Goal: Task Accomplishment & Management: Manage account settings

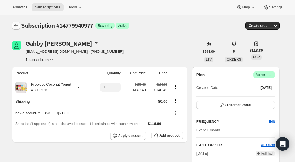
click at [18, 25] on icon "Subscriptions" at bounding box center [16, 26] width 6 height 6
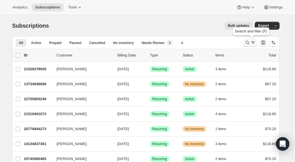
click at [252, 45] on icon "Search and filter results" at bounding box center [254, 43] width 6 height 6
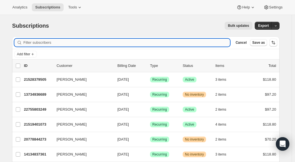
click at [108, 43] on input "Filter subscribers" at bounding box center [126, 43] width 207 height 8
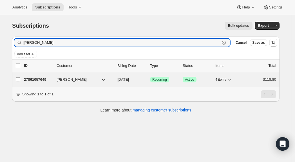
type input "[PERSON_NAME]"
click at [41, 79] on p "27861057649" at bounding box center [38, 80] width 28 height 6
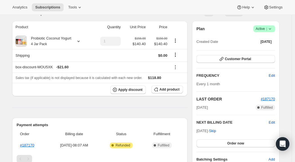
scroll to position [45, 0]
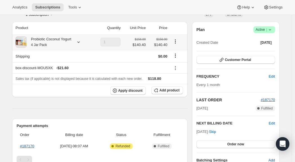
click at [81, 43] on icon at bounding box center [79, 42] width 6 height 6
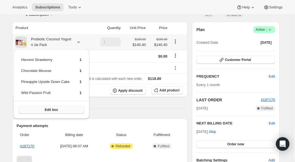
click at [77, 108] on button "Edit box" at bounding box center [51, 110] width 66 height 8
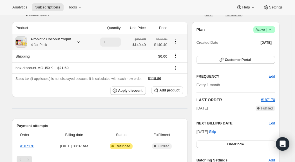
scroll to position [0, 0]
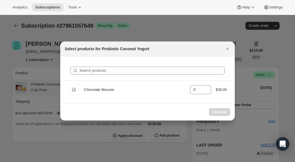
type input "1"
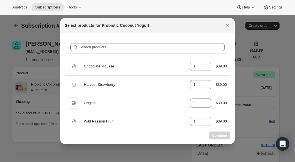
select select "gid://shopify/ProductVariant/40210939641969"
type input "1"
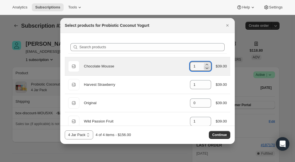
click at [204, 68] on icon ":r61i:" at bounding box center [207, 68] width 6 height 6
type input "0"
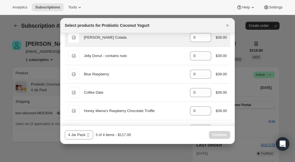
scroll to position [252, 0]
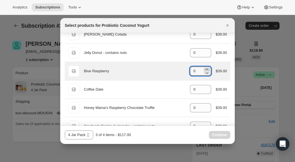
click at [204, 69] on icon ":r61i:" at bounding box center [207, 70] width 6 height 6
type input "2"
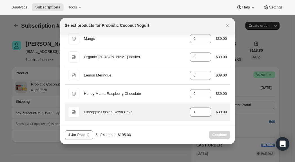
scroll to position [449, 0]
click at [204, 112] on icon ":r61i:" at bounding box center [207, 114] width 6 height 6
type input "0"
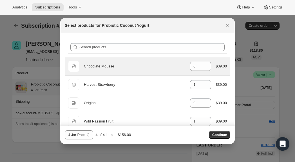
scroll to position [0, 0]
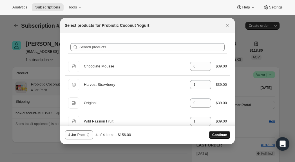
click at [220, 136] on span "Continue" at bounding box center [220, 134] width 15 height 5
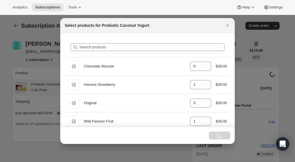
select select "gid://shopify/ProductVariant/40210939641969"
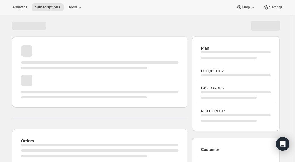
scroll to position [45, 0]
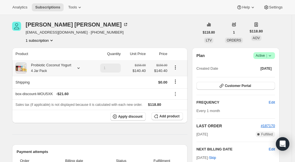
click at [81, 68] on icon at bounding box center [79, 68] width 6 height 6
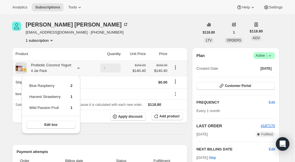
click at [81, 68] on icon at bounding box center [79, 68] width 6 height 6
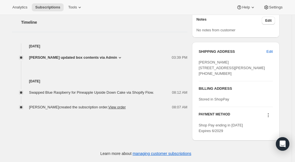
scroll to position [242, 0]
click at [271, 49] on span "Edit" at bounding box center [270, 52] width 6 height 6
select select "TN"
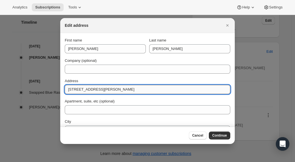
click at [109, 90] on input "805 Edwards Drive" at bounding box center [148, 89] width 166 height 9
type input "2000 Mallory Ln"
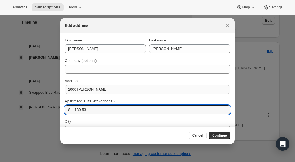
type input "Ste 130-53"
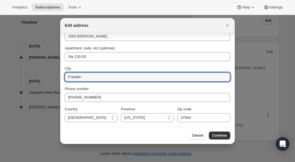
scroll to position [53, 0]
click at [144, 75] on input "Franklin" at bounding box center [148, 76] width 166 height 9
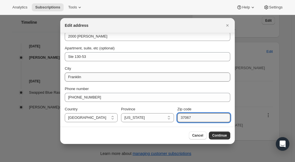
type input "37067"
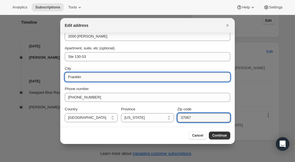
click at [152, 79] on input "Franklin" at bounding box center [148, 76] width 166 height 9
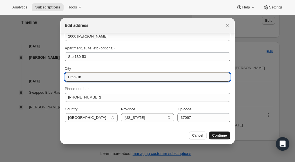
click at [220, 133] on button "Continue" at bounding box center [219, 135] width 21 height 8
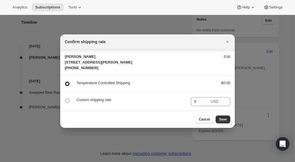
scroll to position [0, 0]
click at [224, 121] on span "Save" at bounding box center [223, 119] width 8 height 5
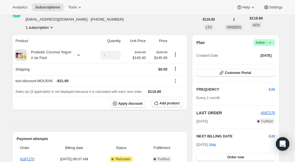
scroll to position [85, 0]
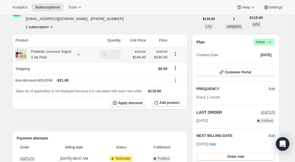
click at [81, 54] on icon at bounding box center [79, 55] width 6 height 6
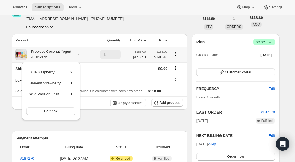
click at [81, 54] on icon at bounding box center [79, 55] width 6 height 6
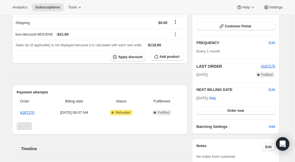
scroll to position [130, 0]
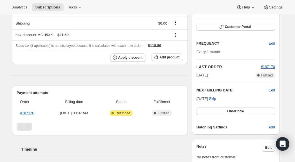
click at [285, 47] on div "Subscription #27861057649. This page is ready Subscription #27861057649 Success…" at bounding box center [145, 87] width 281 height 404
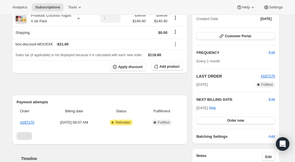
scroll to position [123, 0]
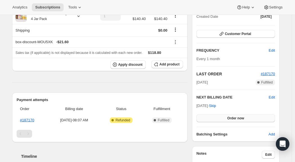
click at [249, 121] on button "Order now" at bounding box center [236, 118] width 79 height 8
click at [251, 119] on button "Click to confirm" at bounding box center [236, 118] width 79 height 8
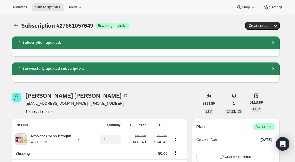
scroll to position [0, 0]
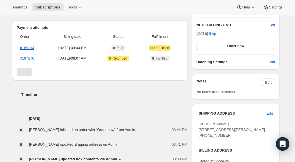
scroll to position [142, 0]
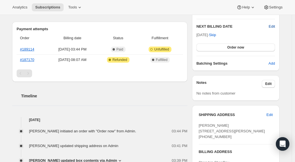
click at [272, 27] on span "Edit" at bounding box center [272, 27] width 6 height 6
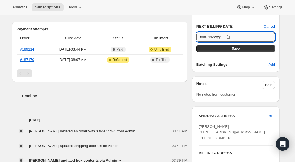
click at [243, 39] on input "[DATE]" at bounding box center [236, 37] width 79 height 10
type input "[DATE]"
click at [248, 49] on button "Save" at bounding box center [236, 49] width 79 height 8
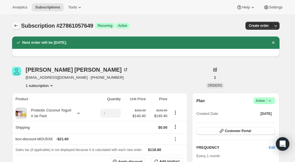
scroll to position [0, 0]
click at [15, 25] on icon "Subscriptions" at bounding box center [16, 26] width 6 height 6
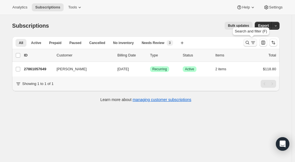
click at [251, 43] on icon "Search and filter results" at bounding box center [248, 43] width 6 height 6
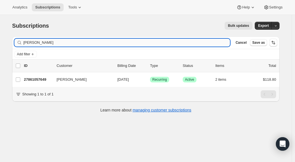
click at [125, 43] on input "[PERSON_NAME]" at bounding box center [126, 43] width 207 height 8
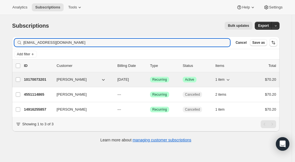
type input "[EMAIL_ADDRESS][DOMAIN_NAME]"
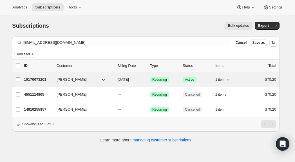
click at [37, 81] on p "10170073201" at bounding box center [38, 80] width 28 height 6
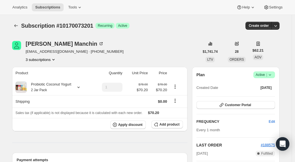
scroll to position [45, 0]
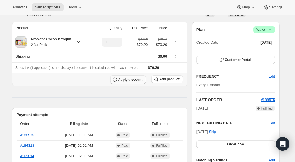
click at [133, 80] on span "Apply discount" at bounding box center [130, 79] width 25 height 5
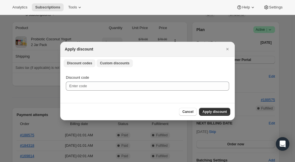
click at [120, 63] on span "Custom discounts" at bounding box center [115, 63] width 30 height 5
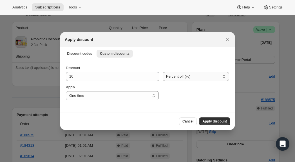
select select "fixed"
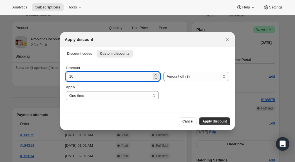
click at [86, 74] on input "10" at bounding box center [109, 76] width 86 height 9
type input "35.10"
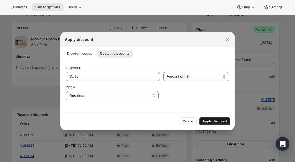
click at [210, 119] on button "Apply discount" at bounding box center [214, 121] width 31 height 8
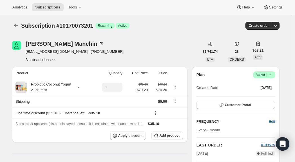
scroll to position [0, 0]
click at [17, 25] on icon "Subscriptions" at bounding box center [16, 26] width 6 height 6
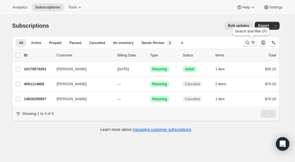
click at [252, 41] on icon "Search and filter results" at bounding box center [254, 43] width 6 height 6
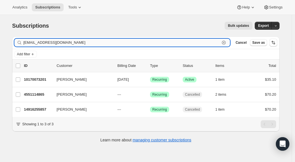
click at [117, 41] on input "[EMAIL_ADDRESS][DOMAIN_NAME]" at bounding box center [121, 43] width 197 height 8
paste input "[EMAIL_ADDRESS]"
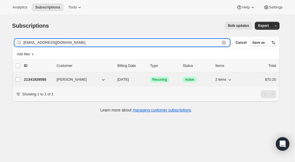
type input "[EMAIL_ADDRESS][DOMAIN_NAME]"
click at [41, 80] on p "21341929585" at bounding box center [38, 80] width 28 height 6
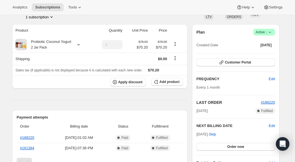
scroll to position [43, 0]
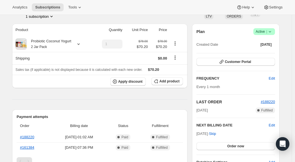
click at [271, 32] on icon at bounding box center [270, 32] width 6 height 6
click at [265, 52] on span "Cancel subscription" at bounding box center [265, 52] width 32 height 4
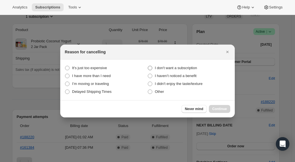
click at [187, 69] on span "I don't want a subscription" at bounding box center [176, 68] width 42 height 4
click at [148, 66] on subscription "I don't want a subscription" at bounding box center [148, 66] width 0 height 0
radio subscription "true"
click at [226, 106] on button "Continue" at bounding box center [219, 109] width 21 height 8
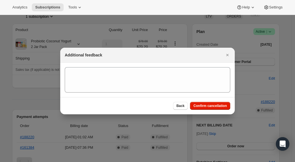
click at [198, 101] on div "Back Confirm cancellation" at bounding box center [147, 105] width 175 height 17
click at [198, 105] on span "Confirm cancellation" at bounding box center [211, 105] width 34 height 5
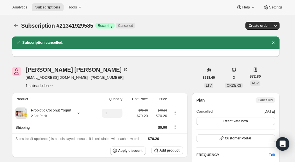
scroll to position [0, 0]
click at [17, 24] on icon "Subscriptions" at bounding box center [16, 26] width 6 height 6
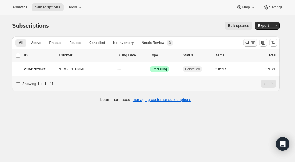
click at [249, 44] on icon "Search and filter results" at bounding box center [248, 43] width 6 height 6
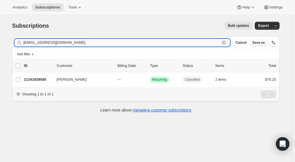
click at [90, 44] on input "[EMAIL_ADDRESS][DOMAIN_NAME]" at bounding box center [121, 43] width 197 height 8
paste input "[EMAIL_ADDRESS]"
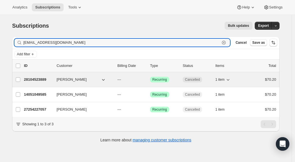
type input "[EMAIL_ADDRESS][DOMAIN_NAME]"
click at [36, 80] on p "28104523889" at bounding box center [38, 80] width 28 height 6
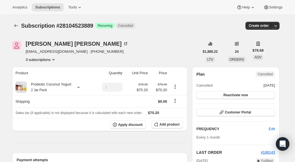
click at [52, 60] on icon "Product actions" at bounding box center [54, 60] width 6 height 6
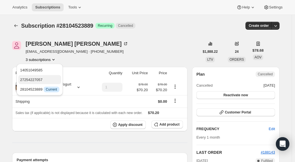
click at [48, 80] on span "27254227057" at bounding box center [39, 80] width 39 height 6
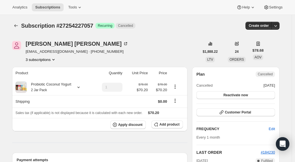
click at [45, 61] on button "3 subscriptions" at bounding box center [41, 60] width 31 height 6
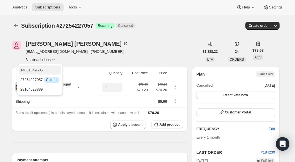
click at [43, 70] on span "14051049585" at bounding box center [31, 70] width 23 height 4
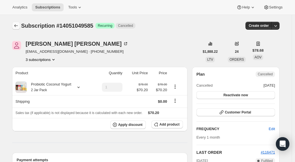
click at [16, 25] on icon "Subscriptions" at bounding box center [16, 26] width 6 height 6
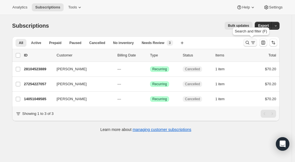
click at [254, 41] on icon "Search and filter results" at bounding box center [254, 43] width 6 height 6
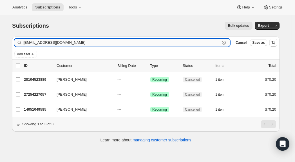
click at [101, 41] on input "[EMAIL_ADDRESS][DOMAIN_NAME]" at bounding box center [121, 43] width 197 height 8
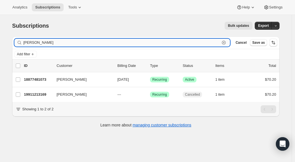
type input "[PERSON_NAME]"
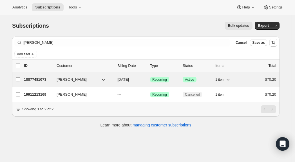
drag, startPoint x: 101, startPoint y: 41, endPoint x: 34, endPoint y: 83, distance: 78.8
click at [34, 83] on div "18877481073 [PERSON_NAME] [DATE] Success Recurring Success Active 1 item $70.20" at bounding box center [150, 80] width 253 height 8
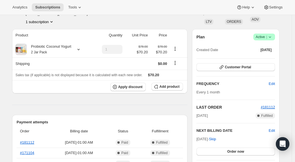
scroll to position [36, 0]
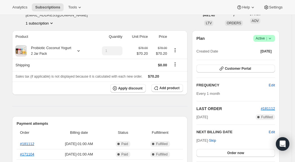
click at [275, 38] on span "Success Active |" at bounding box center [265, 38] width 22 height 7
click at [263, 60] on span "Cancel subscription" at bounding box center [265, 59] width 32 height 4
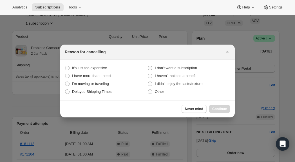
click at [183, 69] on span "I don't want a subscription" at bounding box center [176, 68] width 42 height 4
click at [148, 66] on subscription "I don't want a subscription" at bounding box center [148, 66] width 0 height 0
radio subscription "true"
click at [217, 105] on button "Continue" at bounding box center [219, 109] width 21 height 8
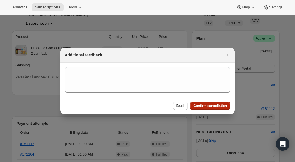
click at [216, 105] on span "Confirm cancellation" at bounding box center [211, 105] width 34 height 5
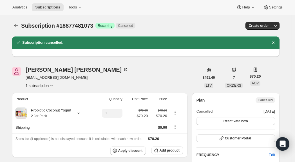
scroll to position [0, 0]
click at [16, 25] on icon "Subscriptions" at bounding box center [16, 26] width 6 height 6
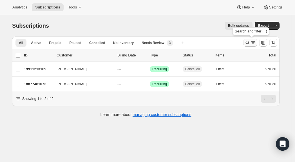
click at [253, 41] on icon "Search and filter results" at bounding box center [254, 43] width 6 height 6
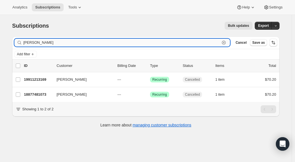
click at [131, 44] on input "[PERSON_NAME]" at bounding box center [121, 43] width 197 height 8
paste input "[EMAIL_ADDRESS][DOMAIN_NAME]"
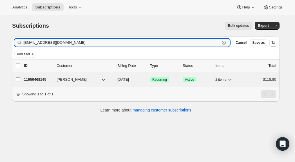
type input "[EMAIL_ADDRESS][DOMAIN_NAME]"
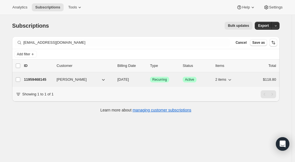
click at [41, 80] on p "11959468145" at bounding box center [38, 80] width 28 height 6
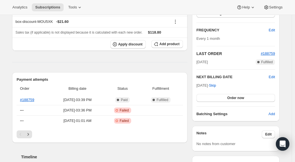
scroll to position [92, 0]
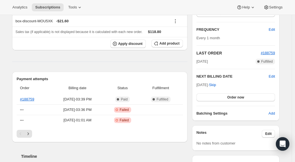
click at [269, 76] on h2 "NEXT BILLING DATE" at bounding box center [233, 77] width 72 height 6
click at [273, 76] on span "Edit" at bounding box center [272, 77] width 6 height 6
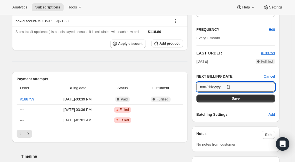
click at [239, 86] on input "[DATE]" at bounding box center [236, 87] width 79 height 10
type input "[DATE]"
click at [251, 99] on button "Save" at bounding box center [236, 98] width 79 height 8
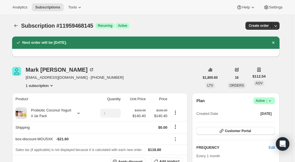
scroll to position [0, 0]
click at [17, 27] on icon "Subscriptions" at bounding box center [16, 26] width 6 height 6
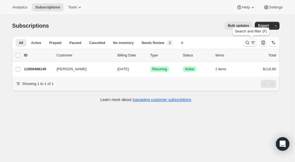
click at [251, 40] on icon "Search and filter results" at bounding box center [248, 43] width 6 height 6
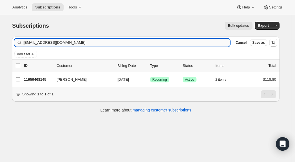
click at [120, 45] on input "[EMAIL_ADDRESS][DOMAIN_NAME]" at bounding box center [126, 43] width 207 height 8
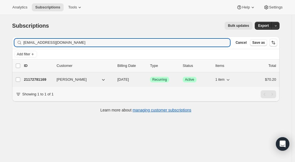
type input "[EMAIL_ADDRESS][DOMAIN_NAME]"
click at [40, 80] on p "21172781169" at bounding box center [38, 80] width 28 height 6
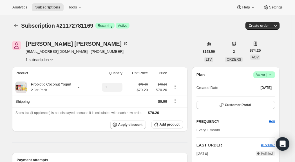
click at [275, 75] on span "Success Active |" at bounding box center [265, 74] width 22 height 7
click at [267, 76] on span "|" at bounding box center [267, 74] width 1 height 5
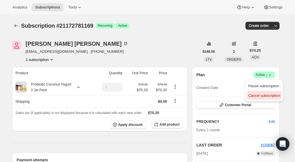
click at [269, 97] on span "Cancel subscription" at bounding box center [265, 95] width 32 height 4
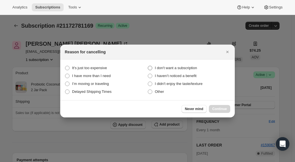
click at [158, 65] on span "I don't want a subscription" at bounding box center [176, 68] width 42 height 6
click at [148, 66] on subscription "I don't want a subscription" at bounding box center [148, 66] width 0 height 0
radio subscription "true"
click at [220, 108] on span "Continue" at bounding box center [220, 109] width 15 height 5
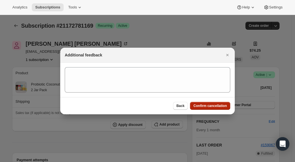
click at [213, 105] on span "Confirm cancellation" at bounding box center [211, 105] width 34 height 5
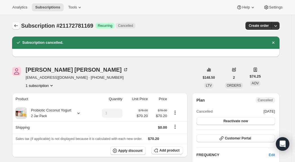
click at [16, 28] on icon "Subscriptions" at bounding box center [16, 26] width 6 height 6
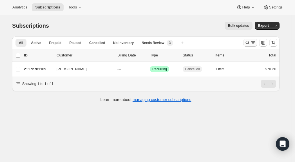
click at [248, 41] on icon "Search and filter results" at bounding box center [248, 43] width 6 height 6
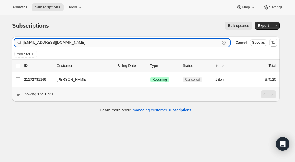
click at [115, 45] on input "[EMAIL_ADDRESS][DOMAIN_NAME]" at bounding box center [121, 43] width 197 height 8
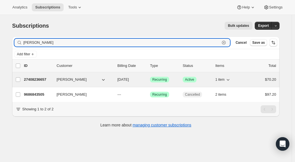
type input "[PERSON_NAME]"
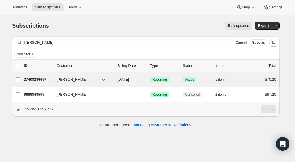
click at [42, 81] on p "27408236657" at bounding box center [38, 80] width 28 height 6
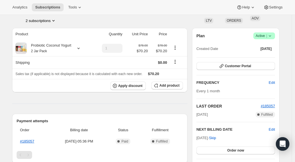
scroll to position [40, 0]
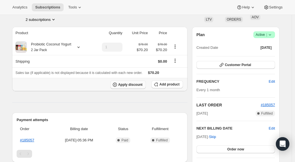
click at [134, 87] on span "Apply discount" at bounding box center [130, 84] width 25 height 5
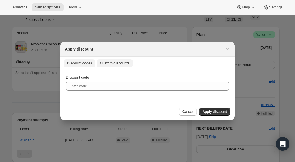
click at [120, 61] on span "Custom discounts" at bounding box center [115, 63] width 30 height 5
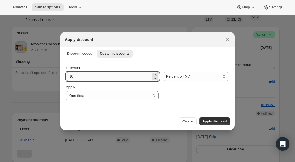
click at [110, 78] on input "10" at bounding box center [108, 76] width 85 height 9
type input "350"
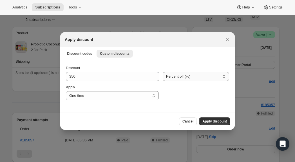
select select "fixed"
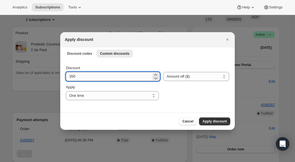
click at [101, 79] on input "350" at bounding box center [109, 76] width 86 height 9
type input "35.10"
click at [209, 119] on span "Apply discount" at bounding box center [215, 121] width 25 height 5
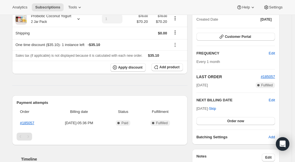
scroll to position [69, 0]
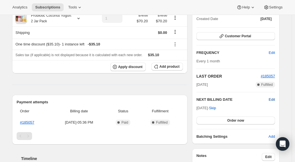
click at [272, 100] on span "Edit" at bounding box center [272, 100] width 6 height 6
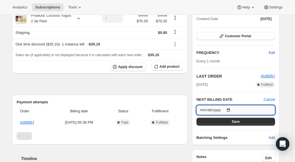
click at [243, 110] on input "[DATE]" at bounding box center [236, 110] width 79 height 10
type input "[DATE]"
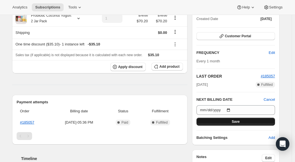
click at [251, 122] on button "Save" at bounding box center [236, 122] width 79 height 8
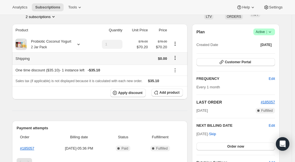
scroll to position [63, 0]
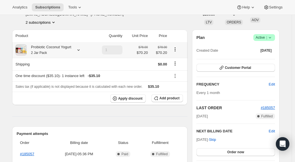
click at [81, 49] on icon at bounding box center [79, 50] width 6 height 6
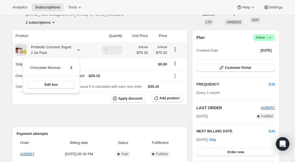
click at [81, 49] on icon at bounding box center [79, 50] width 6 height 6
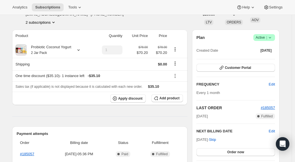
scroll to position [83, 0]
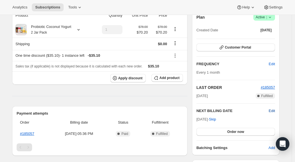
click at [274, 108] on span "Edit" at bounding box center [272, 111] width 6 height 6
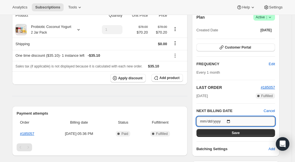
click at [225, 121] on input "[DATE]" at bounding box center [236, 121] width 79 height 10
type input "[DATE]"
click at [253, 136] on button "Save" at bounding box center [236, 133] width 79 height 8
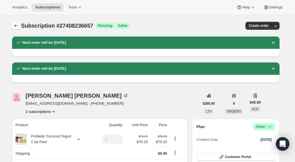
scroll to position [0, 0]
click at [17, 25] on icon "Subscriptions" at bounding box center [16, 25] width 4 height 3
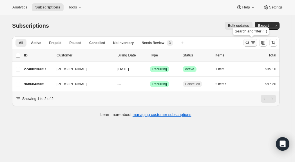
click at [253, 45] on icon "Search and filter results" at bounding box center [254, 43] width 6 height 6
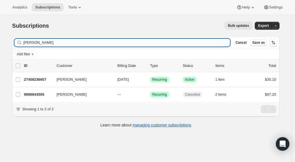
click at [103, 43] on input "[PERSON_NAME]" at bounding box center [126, 43] width 207 height 8
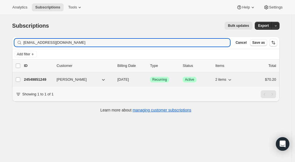
type input "[EMAIL_ADDRESS][DOMAIN_NAME]"
click at [41, 79] on p "24549851249" at bounding box center [38, 80] width 28 height 6
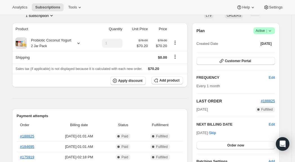
scroll to position [44, 0]
click at [261, 30] on span "Active |" at bounding box center [264, 31] width 17 height 6
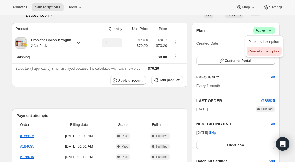
click at [262, 52] on span "Cancel subscription" at bounding box center [265, 51] width 32 height 4
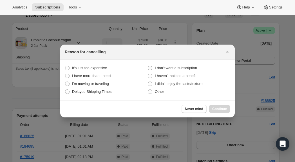
click at [184, 66] on span "I don't want a subscription" at bounding box center [176, 68] width 42 height 4
click at [148, 66] on subscription "I don't want a subscription" at bounding box center [148, 66] width 0 height 0
radio subscription "true"
click at [220, 105] on div "Never mind Continue" at bounding box center [147, 108] width 175 height 17
click at [220, 107] on span "Continue" at bounding box center [220, 109] width 15 height 5
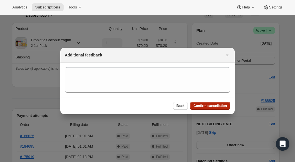
click at [205, 107] on span "Confirm cancellation" at bounding box center [211, 105] width 34 height 5
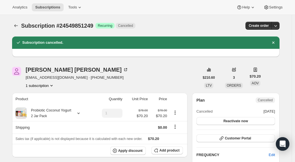
scroll to position [0, 0]
click at [17, 25] on icon "Subscriptions" at bounding box center [16, 26] width 6 height 6
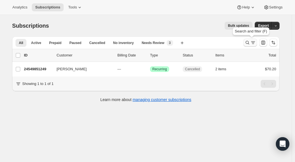
click at [249, 41] on icon "Search and filter results" at bounding box center [248, 43] width 6 height 6
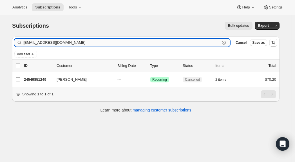
click at [107, 43] on input "[EMAIL_ADDRESS][DOMAIN_NAME]" at bounding box center [121, 43] width 197 height 8
paste input "[EMAIL_ADDRESS]"
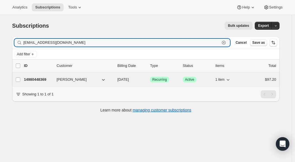
type input "[EMAIL_ADDRESS][DOMAIN_NAME]"
click at [36, 79] on p "14980448369" at bounding box center [38, 80] width 28 height 6
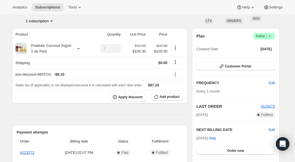
scroll to position [50, 0]
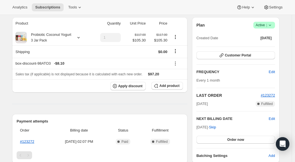
click at [265, 25] on span "Active |" at bounding box center [264, 25] width 17 height 6
click at [265, 45] on span "Cancel subscription" at bounding box center [265, 46] width 32 height 4
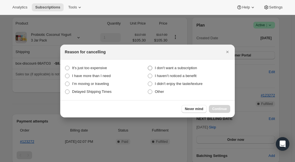
click at [165, 68] on span "I don't want a subscription" at bounding box center [176, 68] width 42 height 4
click at [148, 66] on subscription "I don't want a subscription" at bounding box center [148, 66] width 0 height 0
radio subscription "true"
click at [225, 109] on span "Continue" at bounding box center [220, 109] width 15 height 5
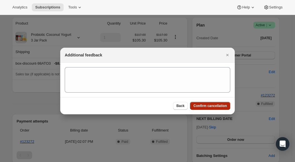
click at [225, 109] on button "Confirm cancellation" at bounding box center [210, 106] width 40 height 8
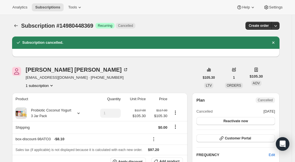
scroll to position [0, 0]
click at [17, 26] on icon "Subscriptions" at bounding box center [16, 26] width 6 height 6
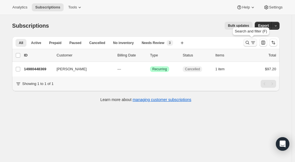
click at [253, 42] on icon "Search and filter results" at bounding box center [254, 43] width 6 height 6
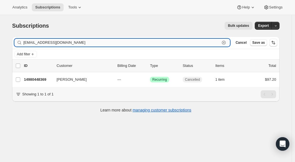
click at [118, 41] on input "[EMAIL_ADDRESS][DOMAIN_NAME]" at bounding box center [121, 43] width 197 height 8
paste input "[EMAIL_ADDRESS]"
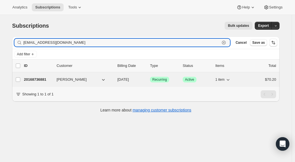
type input "[EMAIL_ADDRESS][DOMAIN_NAME]"
click at [36, 79] on p "20168736881" at bounding box center [38, 80] width 28 height 6
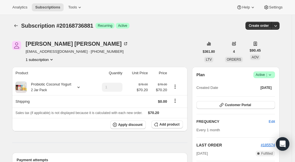
scroll to position [77, 0]
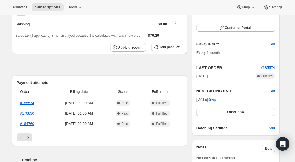
click at [271, 89] on span "Edit" at bounding box center [272, 91] width 6 height 6
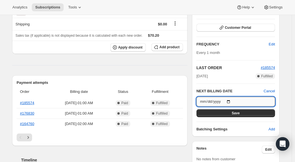
click at [234, 101] on input "[DATE]" at bounding box center [236, 102] width 79 height 10
type input "[DATE]"
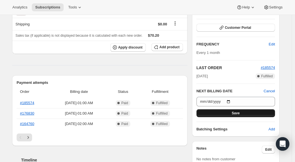
click at [262, 109] on button "Save" at bounding box center [236, 113] width 79 height 8
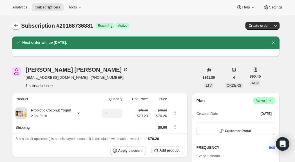
scroll to position [0, 0]
click at [16, 23] on button "Subscriptions" at bounding box center [16, 26] width 8 height 8
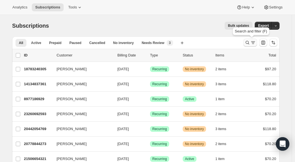
click at [250, 43] on icon "Search and filter results" at bounding box center [248, 43] width 4 height 4
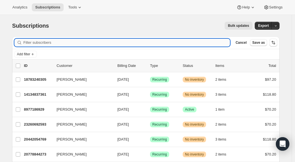
click at [60, 42] on input "Filter subscribers" at bounding box center [126, 43] width 207 height 8
paste input "[PERSON_NAME][EMAIL_ADDRESS][DOMAIN_NAME]"
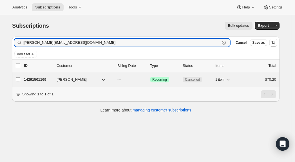
type input "[PERSON_NAME][EMAIL_ADDRESS][DOMAIN_NAME]"
click at [39, 80] on p "14291501169" at bounding box center [38, 80] width 28 height 6
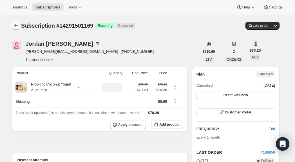
click at [16, 25] on icon "Subscriptions" at bounding box center [16, 26] width 6 height 6
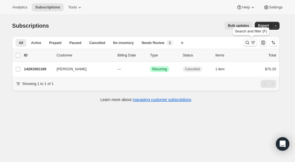
click at [256, 44] on icon "Search and filter results" at bounding box center [254, 43] width 6 height 6
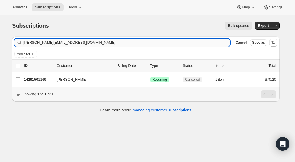
click at [88, 40] on input "[PERSON_NAME][EMAIL_ADDRESS][DOMAIN_NAME]" at bounding box center [126, 43] width 207 height 8
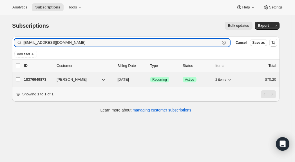
type input "[EMAIL_ADDRESS][DOMAIN_NAME]"
click at [43, 78] on p "18376949873" at bounding box center [38, 80] width 28 height 6
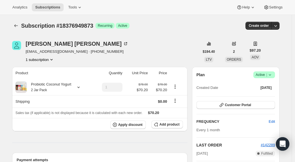
click at [270, 72] on span "Success Active |" at bounding box center [265, 74] width 22 height 7
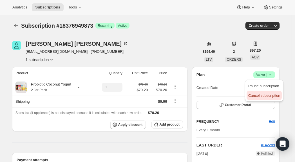
click at [268, 94] on span "Cancel subscription" at bounding box center [265, 95] width 32 height 4
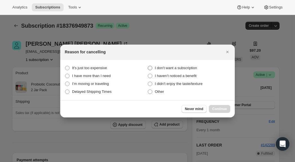
click at [187, 68] on span "I don't want a subscription" at bounding box center [176, 68] width 42 height 4
click at [148, 66] on subscription "I don't want a subscription" at bounding box center [148, 66] width 0 height 0
radio subscription "true"
click at [218, 111] on span "Continue" at bounding box center [220, 109] width 15 height 5
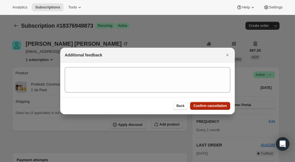
click at [216, 109] on button "Confirm cancellation" at bounding box center [210, 106] width 40 height 8
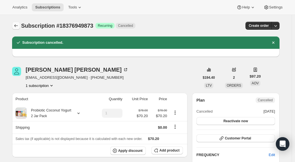
click at [16, 23] on button "Subscriptions" at bounding box center [16, 26] width 8 height 8
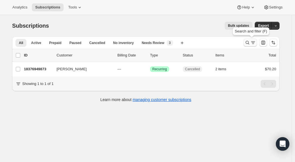
click at [255, 40] on button "Search and filter results" at bounding box center [251, 43] width 14 height 8
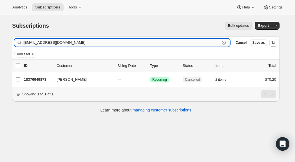
click at [129, 40] on input "[EMAIL_ADDRESS][DOMAIN_NAME]" at bounding box center [121, 43] width 197 height 8
paste input "[EMAIL_ADDRESS]"
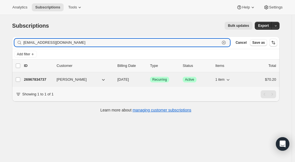
type input "[EMAIL_ADDRESS][DOMAIN_NAME]"
click at [39, 78] on p "26967834737" at bounding box center [38, 80] width 28 height 6
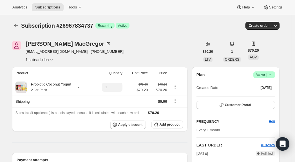
click at [270, 73] on icon at bounding box center [270, 75] width 6 height 6
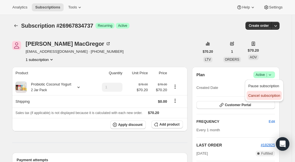
click at [265, 94] on span "Cancel subscription" at bounding box center [265, 95] width 32 height 4
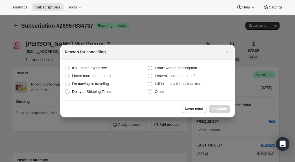
click at [171, 65] on span "I don't want a subscription" at bounding box center [176, 68] width 42 height 6
click at [148, 66] on subscription "I don't want a subscription" at bounding box center [148, 66] width 0 height 0
radio subscription "true"
click at [224, 107] on span "Continue" at bounding box center [220, 109] width 15 height 5
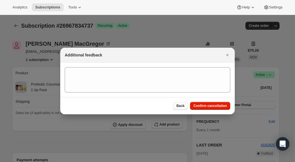
click at [183, 105] on span "Back" at bounding box center [181, 105] width 8 height 5
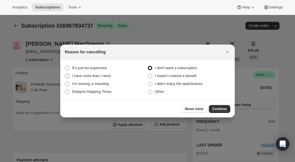
click at [99, 74] on span "I have more than I need" at bounding box center [91, 76] width 39 height 4
click at [65, 74] on need "I have more than I need" at bounding box center [65, 74] width 0 height 0
radio need "true"
radio subscription "false"
click at [223, 108] on span "Continue" at bounding box center [220, 109] width 15 height 5
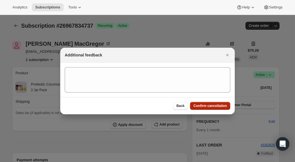
click at [223, 108] on button "Confirm cancellation" at bounding box center [210, 106] width 40 height 8
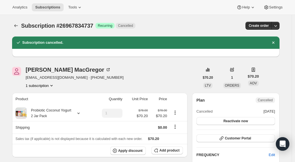
click at [16, 25] on icon "Subscriptions" at bounding box center [16, 26] width 6 height 6
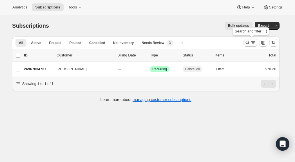
click at [253, 43] on icon "Search and filter results" at bounding box center [254, 43] width 6 height 6
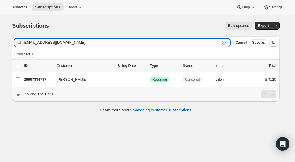
click at [96, 42] on input "[EMAIL_ADDRESS][DOMAIN_NAME]" at bounding box center [121, 43] width 197 height 8
paste input "[EMAIL_ADDRESS]"
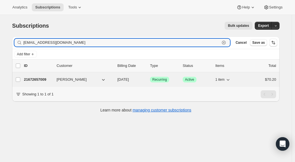
type input "[EMAIL_ADDRESS][DOMAIN_NAME]"
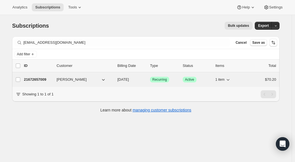
click at [38, 81] on p "21672657009" at bounding box center [38, 80] width 28 height 6
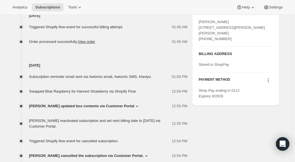
scroll to position [246, 0]
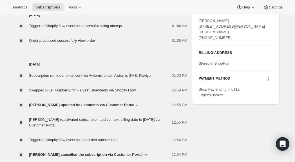
click at [134, 106] on icon at bounding box center [137, 105] width 6 height 6
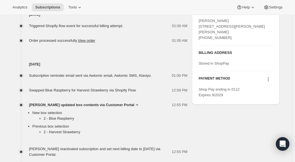
click at [134, 106] on icon at bounding box center [137, 105] width 6 height 6
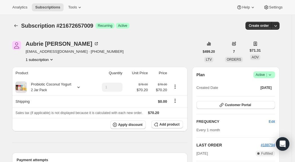
scroll to position [0, 0]
click at [17, 25] on icon "Subscriptions" at bounding box center [16, 26] width 6 height 6
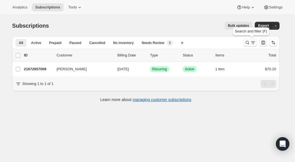
click at [251, 41] on icon "Search and filter results" at bounding box center [248, 43] width 6 height 6
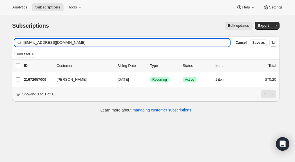
click at [84, 41] on input "[EMAIL_ADDRESS][DOMAIN_NAME]" at bounding box center [126, 43] width 207 height 8
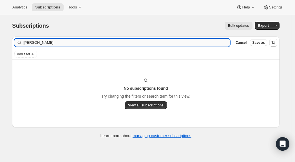
click at [43, 44] on input "[PERSON_NAME]" at bounding box center [126, 43] width 207 height 8
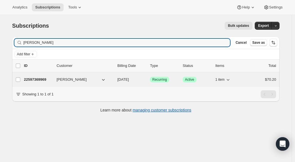
type input "[PERSON_NAME]"
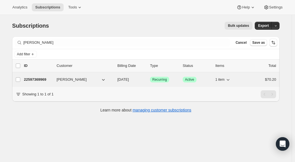
click at [44, 79] on p "22597369969" at bounding box center [38, 80] width 28 height 6
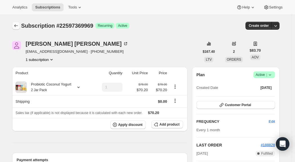
click at [18, 25] on icon "Subscriptions" at bounding box center [16, 26] width 6 height 6
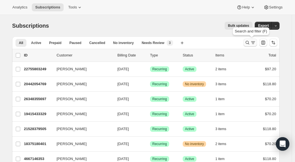
click at [249, 41] on icon "Search and filter results" at bounding box center [248, 43] width 6 height 6
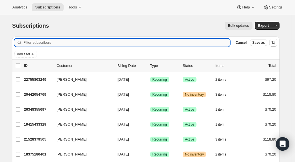
click at [157, 44] on input "Filter subscribers" at bounding box center [126, 43] width 207 height 8
paste input "[PERSON_NAME][EMAIL_ADDRESS][DOMAIN_NAME]"
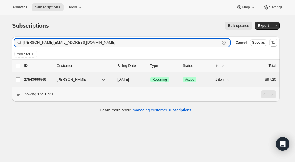
type input "[PERSON_NAME][EMAIL_ADDRESS][DOMAIN_NAME]"
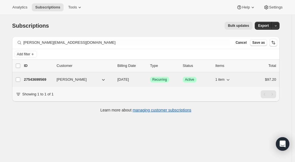
click at [43, 80] on p "27543699569" at bounding box center [38, 80] width 28 height 6
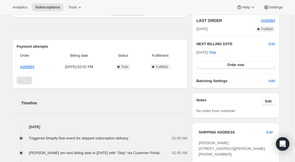
scroll to position [127, 0]
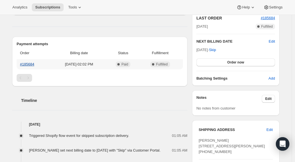
click at [30, 65] on link "#185684" at bounding box center [27, 64] width 14 height 4
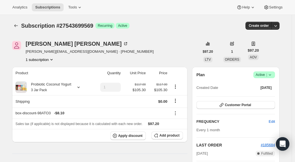
scroll to position [0, 0]
click at [271, 74] on icon at bounding box center [270, 75] width 6 height 6
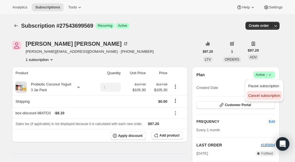
click at [262, 96] on span "Cancel subscription" at bounding box center [265, 95] width 32 height 4
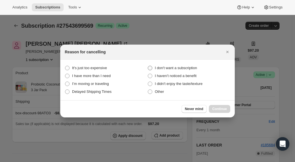
click at [175, 69] on span "I don't want a subscription" at bounding box center [176, 68] width 42 height 4
click at [148, 66] on subscription "I don't want a subscription" at bounding box center [148, 66] width 0 height 0
radio subscription "true"
click at [105, 75] on span "I have more than I need" at bounding box center [91, 76] width 39 height 4
click at [65, 74] on need "I have more than I need" at bounding box center [65, 74] width 0 height 0
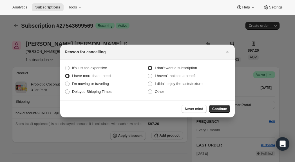
radio need "true"
radio subscription "false"
click at [221, 110] on span "Continue" at bounding box center [220, 109] width 15 height 5
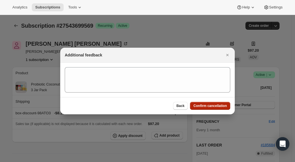
click at [221, 105] on span "Confirm cancellation" at bounding box center [211, 105] width 34 height 5
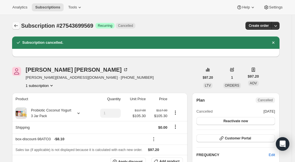
click at [17, 23] on button "Subscriptions" at bounding box center [16, 26] width 8 height 8
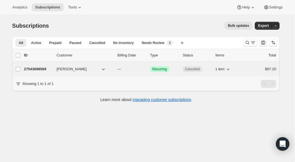
click at [39, 68] on p "27543699569" at bounding box center [38, 69] width 28 height 6
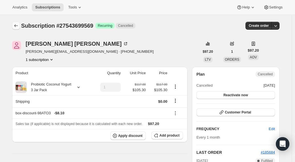
click at [15, 25] on button "Subscriptions" at bounding box center [16, 26] width 8 height 8
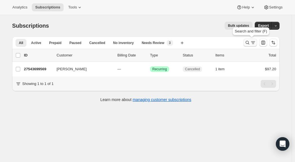
click at [256, 43] on icon "Search and filter results" at bounding box center [254, 43] width 6 height 6
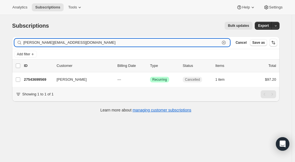
click at [98, 41] on input "[PERSON_NAME][EMAIL_ADDRESS][DOMAIN_NAME]" at bounding box center [121, 43] width 197 height 8
paste input "darlenefoster1977"
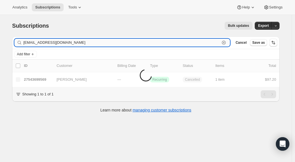
type input "[EMAIL_ADDRESS][DOMAIN_NAME]"
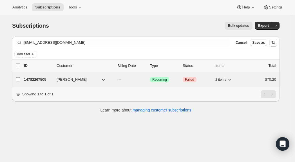
click at [63, 80] on span "[PERSON_NAME]" at bounding box center [72, 80] width 30 height 6
click at [46, 80] on p "14782267505" at bounding box center [38, 80] width 28 height 6
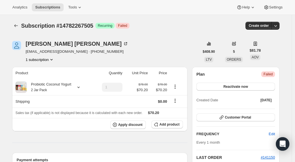
click at [189, 50] on div "[PERSON_NAME] [EMAIL_ADDRESS][DOMAIN_NAME] · [PHONE_NUMBER] 1 subscription" at bounding box center [105, 51] width 187 height 21
